Goal: Check status: Check status

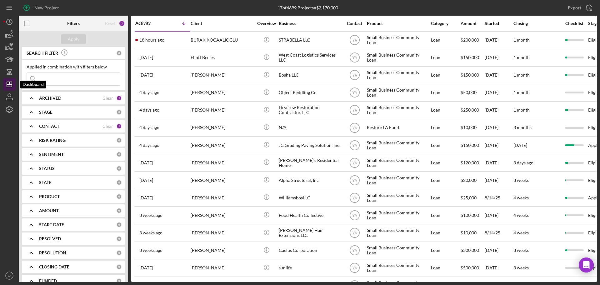
click at [11, 82] on icon "Icon/Dashboard" at bounding box center [10, 85] width 16 height 16
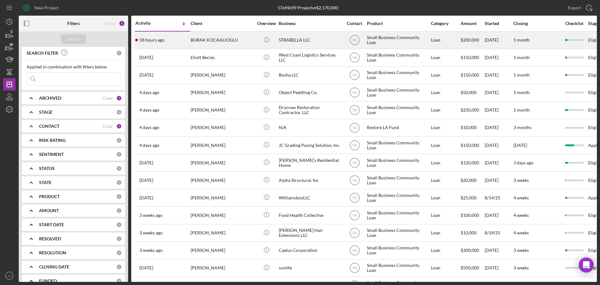
click at [292, 38] on div "STRABELLA LLC" at bounding box center [310, 40] width 63 height 17
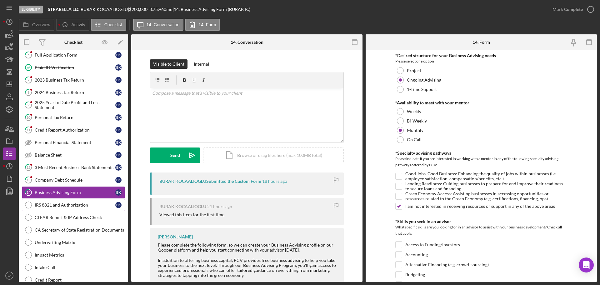
scroll to position [31, 0]
drag, startPoint x: 69, startPoint y: 144, endPoint x: 61, endPoint y: 143, distance: 7.9
click at [61, 143] on div "Personal Financial Statement" at bounding box center [75, 142] width 81 height 5
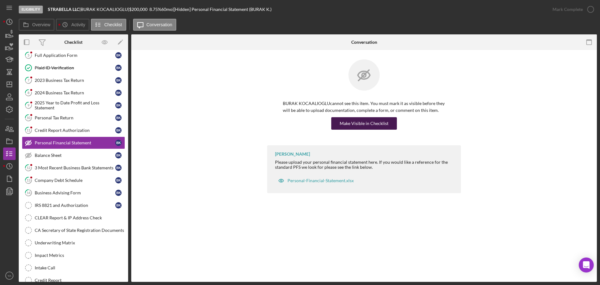
click at [378, 119] on div "Make Visible in Checklist" at bounding box center [364, 123] width 49 height 13
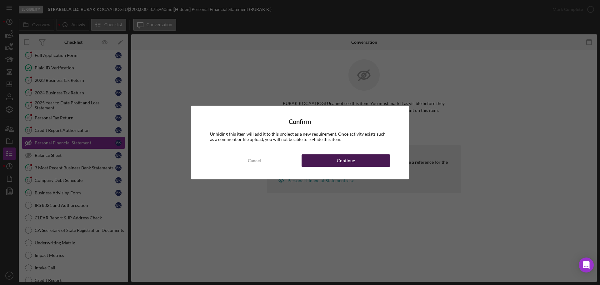
click at [321, 163] on button "Continue" at bounding box center [346, 160] width 88 height 13
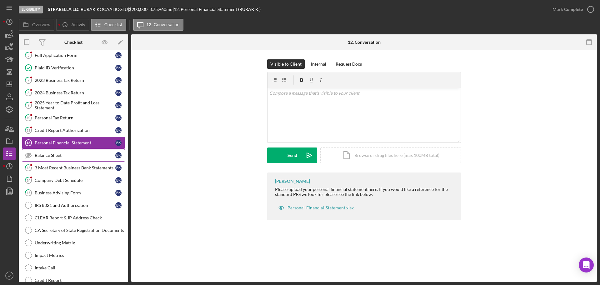
click at [71, 158] on link "Balance Sheet Balance Sheet B K" at bounding box center [73, 155] width 103 height 13
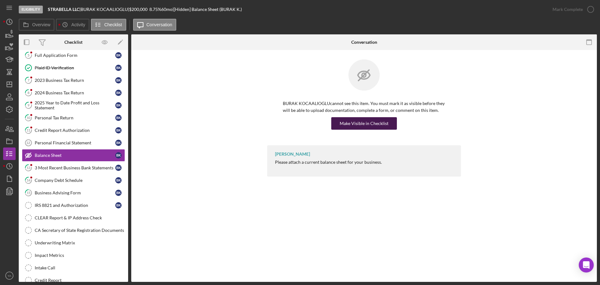
click at [368, 124] on div "Make Visible in Checklist" at bounding box center [364, 123] width 49 height 13
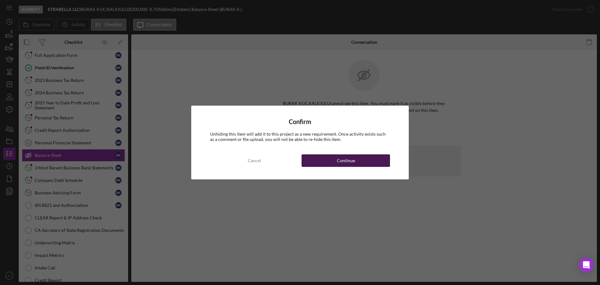
click at [353, 157] on div "Continue" at bounding box center [346, 160] width 18 height 13
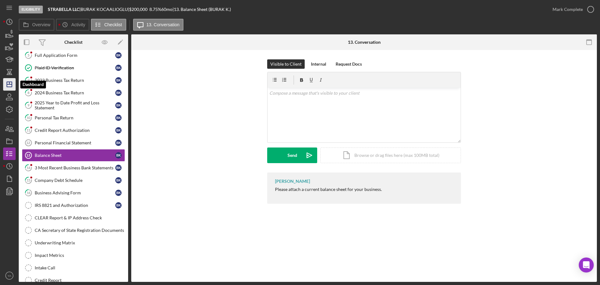
click at [12, 83] on polygon "button" at bounding box center [9, 84] width 5 height 5
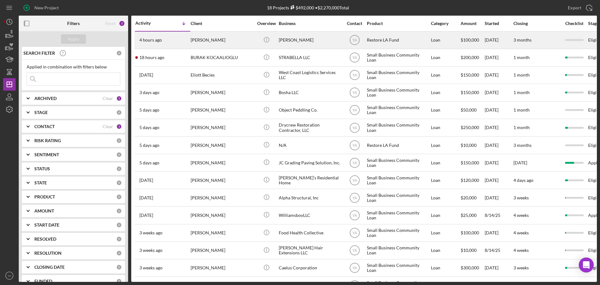
click at [314, 43] on div "[PERSON_NAME]" at bounding box center [310, 40] width 63 height 17
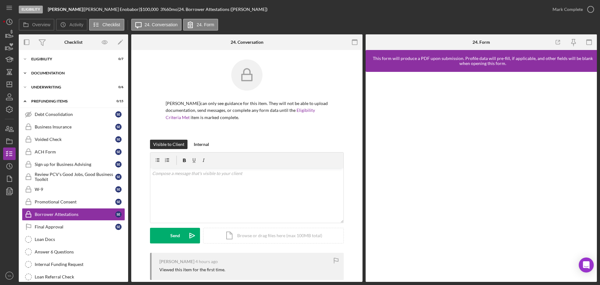
click at [73, 75] on div "Documentation" at bounding box center [75, 73] width 89 height 4
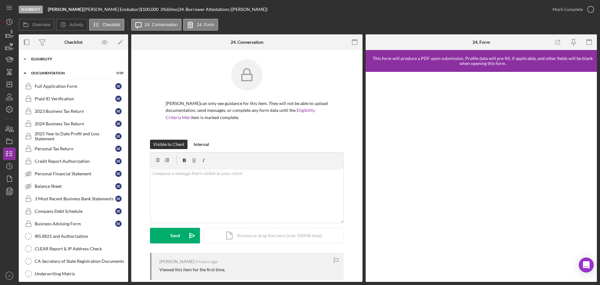
click at [65, 61] on div "Icon/Expander Eligibility 0 / 7" at bounding box center [73, 59] width 109 height 13
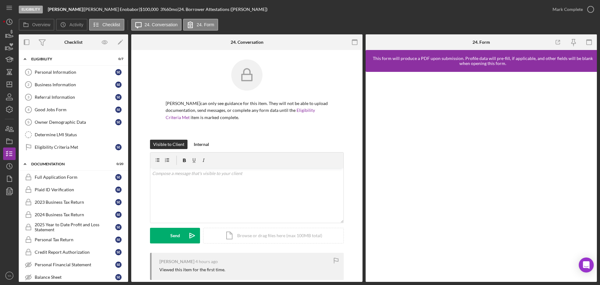
drag, startPoint x: 48, startPoint y: 8, endPoint x: 85, endPoint y: 9, distance: 37.2
click at [85, 9] on div "Eligibility [PERSON_NAME] | [PERSON_NAME] | $100,000 $20,000 3 % 60 mo | 24. Bo…" at bounding box center [283, 9] width 528 height 19
copy b "[PERSON_NAME]"
click at [11, 84] on icon "Icon/Dashboard" at bounding box center [10, 85] width 16 height 16
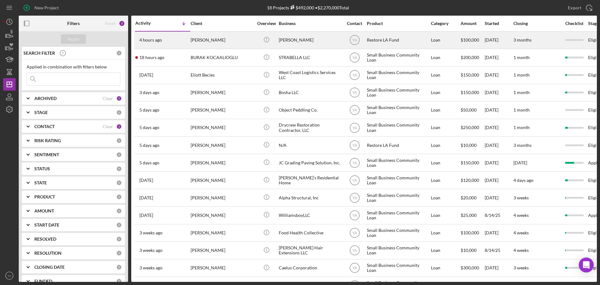
click at [316, 42] on div "[PERSON_NAME]" at bounding box center [310, 40] width 63 height 17
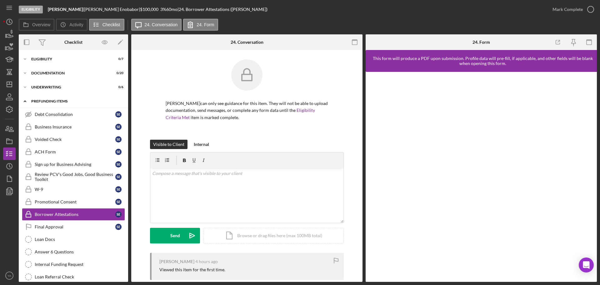
click at [67, 103] on div "Prefunding Items" at bounding box center [75, 101] width 89 height 4
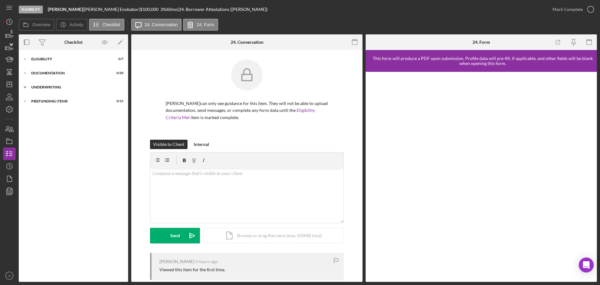
click at [58, 85] on div "Underwriting" at bounding box center [75, 87] width 89 height 4
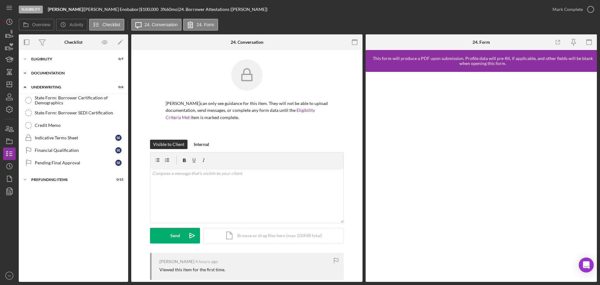
click at [73, 73] on div "Documentation" at bounding box center [75, 73] width 89 height 4
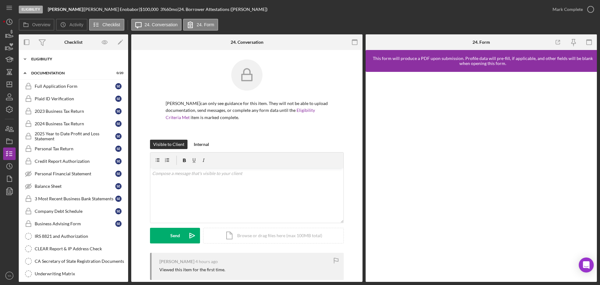
click at [68, 64] on div "Icon/Expander Eligibility 0 / 7" at bounding box center [73, 59] width 109 height 13
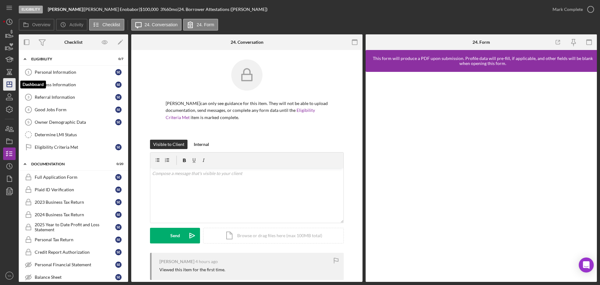
click at [9, 81] on icon "Icon/Dashboard" at bounding box center [10, 85] width 16 height 16
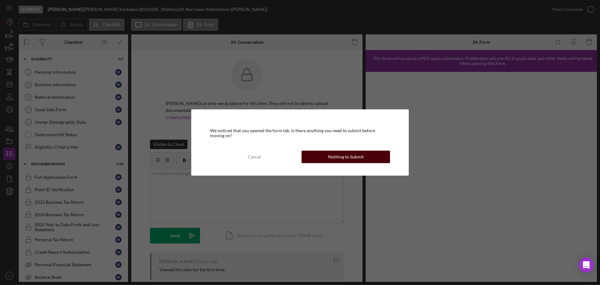
click at [352, 156] on div "Nothing to Submit" at bounding box center [346, 157] width 36 height 13
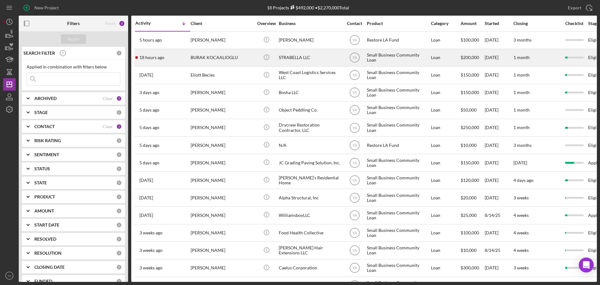
click at [311, 57] on div "STRABELLA LLC" at bounding box center [310, 57] width 63 height 17
